Goal: Task Accomplishment & Management: Use online tool/utility

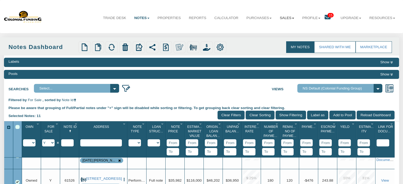
click at [282, 18] on link "Sales" at bounding box center [287, 17] width 23 height 13
click at [207, 46] on img at bounding box center [206, 46] width 7 height 7
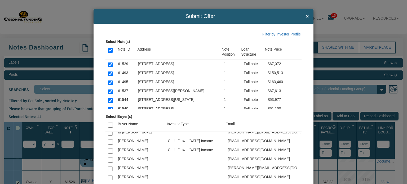
scroll to position [908, 0]
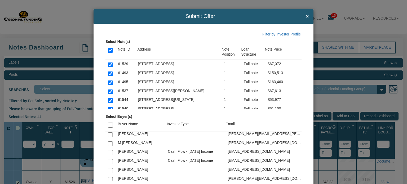
click at [109, 159] on input "checkbox" at bounding box center [110, 161] width 5 height 5
checkbox input "true"
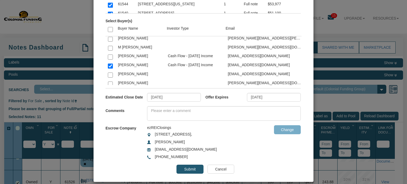
scroll to position [101, 0]
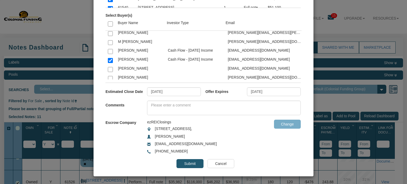
click at [187, 164] on input "Submit" at bounding box center [189, 163] width 27 height 9
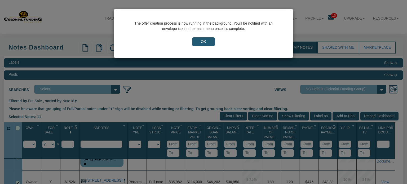
click at [203, 40] on input "OK" at bounding box center [203, 41] width 23 height 9
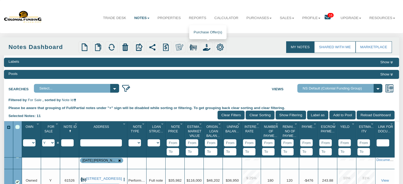
click at [205, 47] on img at bounding box center [206, 46] width 7 height 7
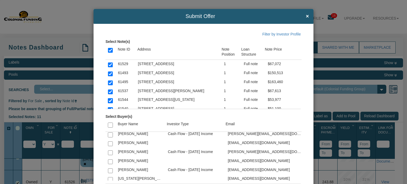
scroll to position [1330, 0]
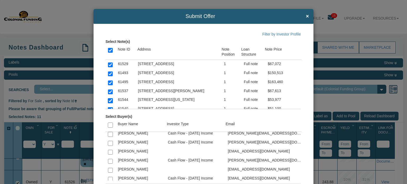
click at [108, 150] on input "checkbox" at bounding box center [110, 152] width 5 height 5
checkbox input "true"
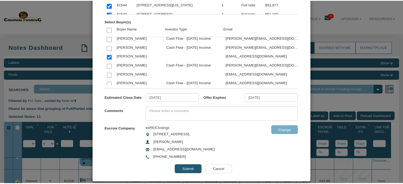
scroll to position [98, 0]
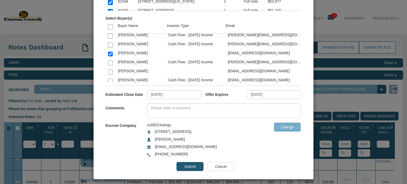
click at [183, 166] on input "Submit" at bounding box center [189, 166] width 27 height 9
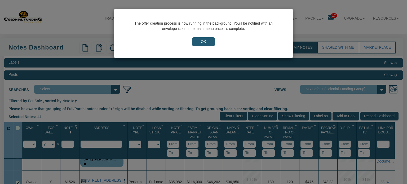
click at [202, 41] on input "OK" at bounding box center [203, 41] width 23 height 9
